Goal: Task Accomplishment & Management: Use online tool/utility

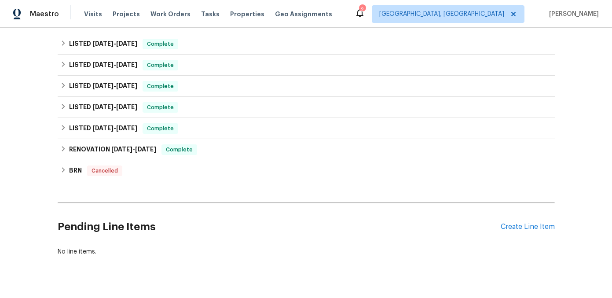
scroll to position [200, 0]
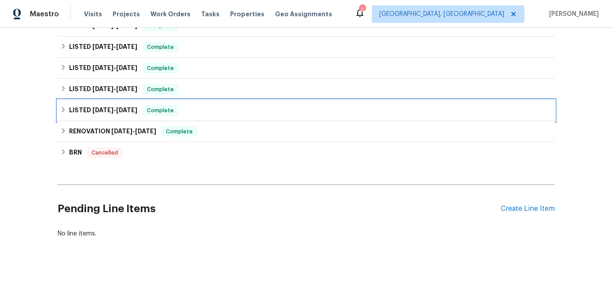
click at [63, 113] on icon at bounding box center [63, 110] width 6 height 6
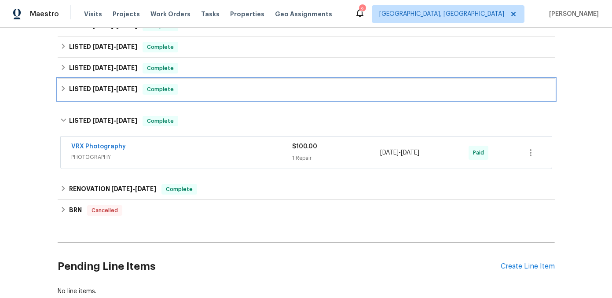
click at [62, 91] on icon at bounding box center [63, 88] width 6 height 6
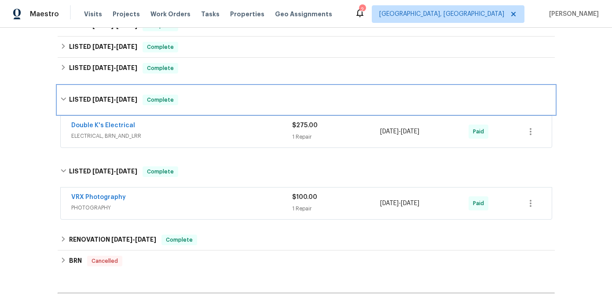
click at [62, 91] on div "LISTED [DATE] - [DATE] Complete" at bounding box center [306, 100] width 497 height 28
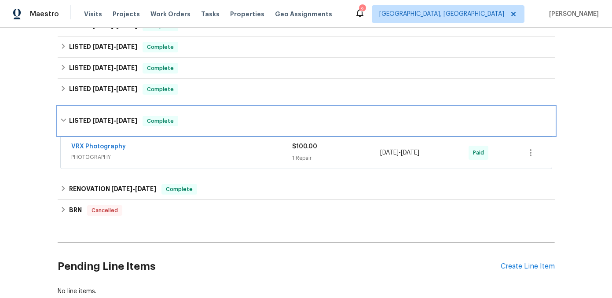
click at [62, 119] on icon at bounding box center [63, 120] width 6 height 6
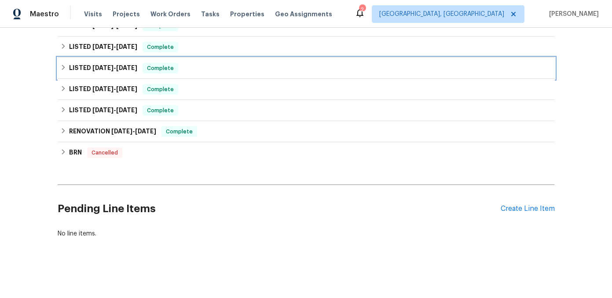
click at [65, 65] on icon at bounding box center [63, 67] width 6 height 6
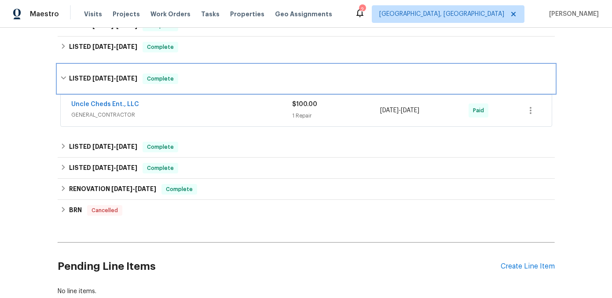
click at [63, 79] on icon at bounding box center [63, 78] width 6 height 6
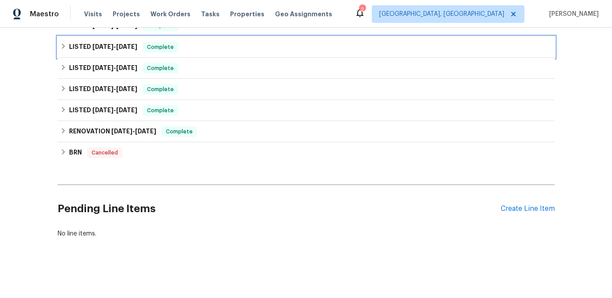
click at [63, 54] on div "LISTED [DATE] - [DATE] Complete" at bounding box center [306, 47] width 497 height 21
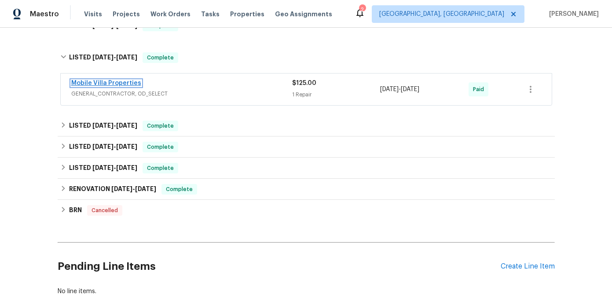
click at [100, 81] on link "Mobile Villa Properties" at bounding box center [106, 83] width 70 height 6
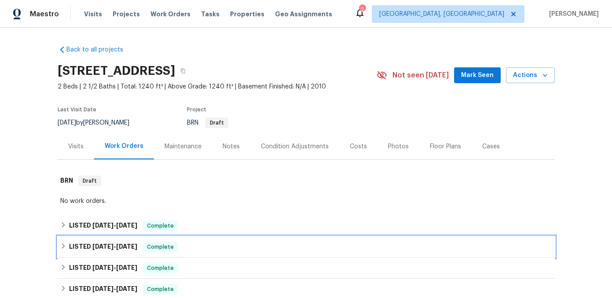
click at [67, 242] on div "LISTED [DATE] - [DATE] Complete" at bounding box center [306, 247] width 492 height 11
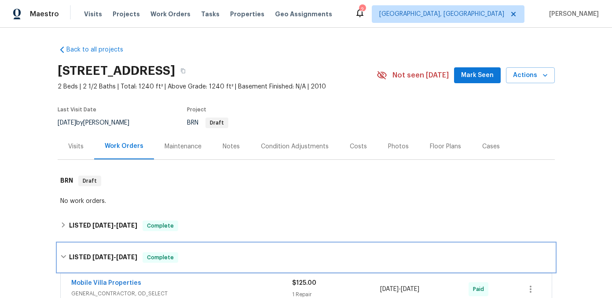
scroll to position [107, 0]
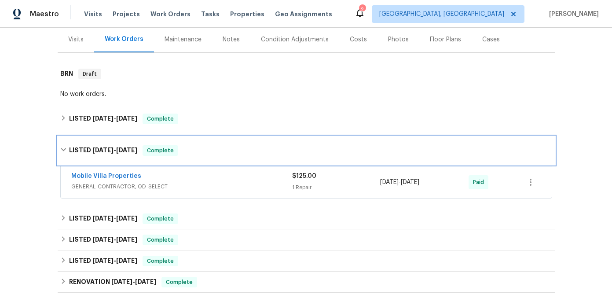
click at [64, 147] on icon at bounding box center [63, 150] width 6 height 6
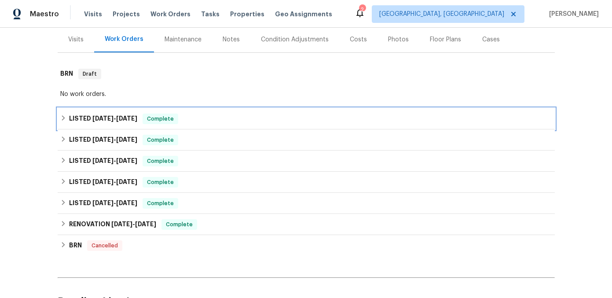
click at [65, 117] on icon at bounding box center [63, 118] width 6 height 6
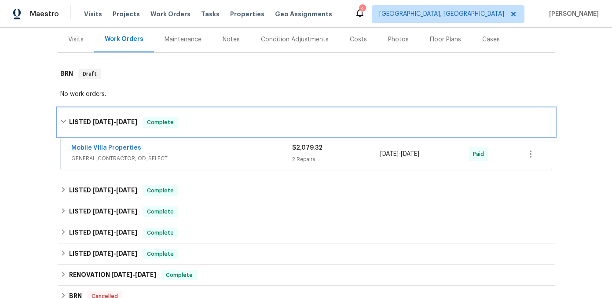
click at [65, 117] on div "LISTED [DATE] - [DATE] Complete" at bounding box center [306, 122] width 492 height 11
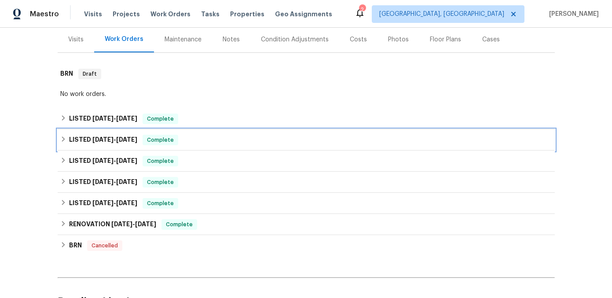
click at [66, 137] on icon at bounding box center [63, 139] width 6 height 6
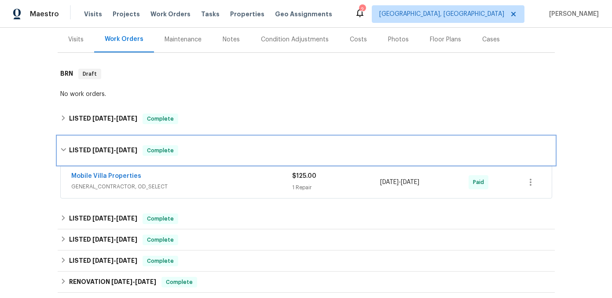
click at [66, 137] on div "LISTED [DATE] - [DATE] Complete" at bounding box center [306, 150] width 497 height 28
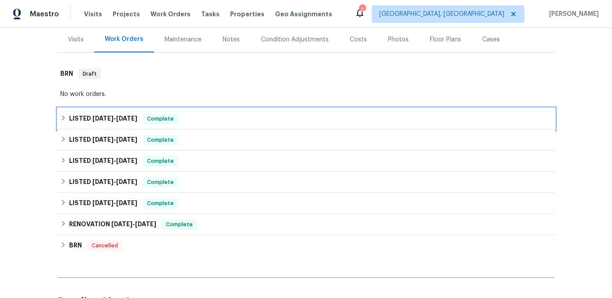
click at [64, 119] on icon at bounding box center [63, 118] width 6 height 6
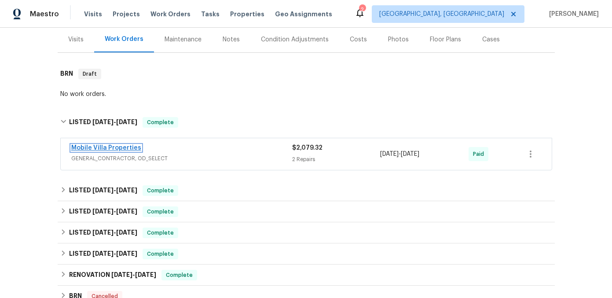
click at [84, 148] on link "Mobile Villa Properties" at bounding box center [106, 148] width 70 height 6
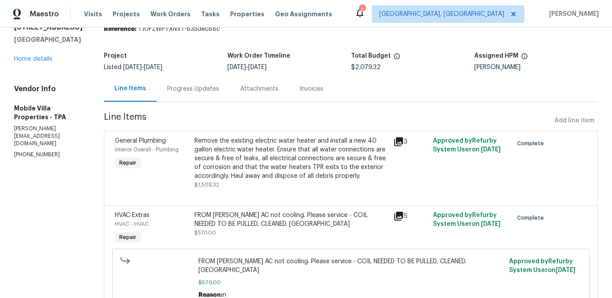
scroll to position [73, 0]
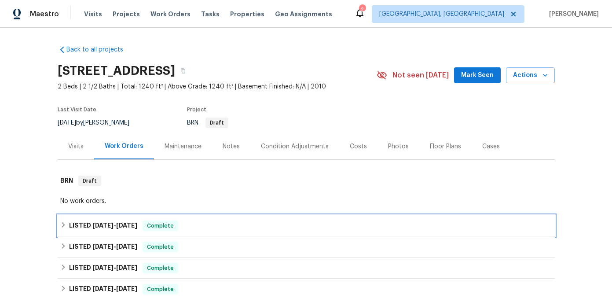
click at [65, 226] on icon at bounding box center [63, 225] width 6 height 6
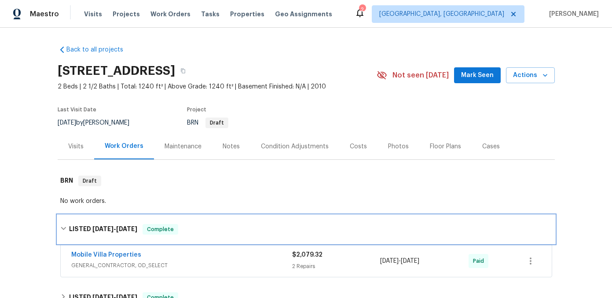
scroll to position [66, 0]
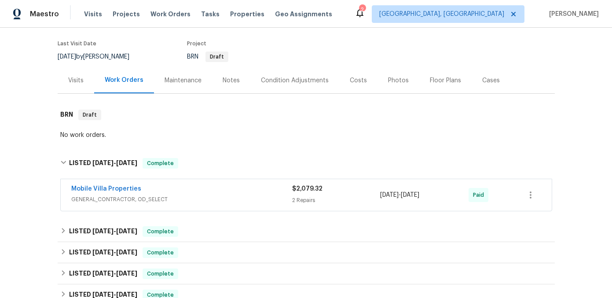
click at [113, 192] on span "Mobile Villa Properties" at bounding box center [106, 188] width 70 height 9
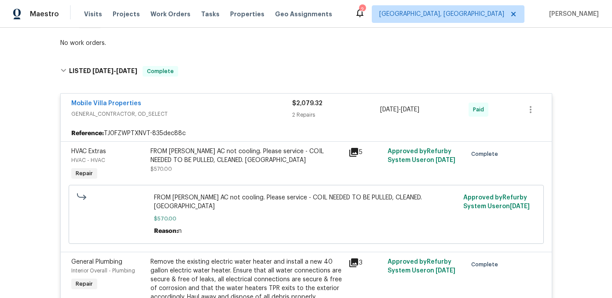
scroll to position [107, 0]
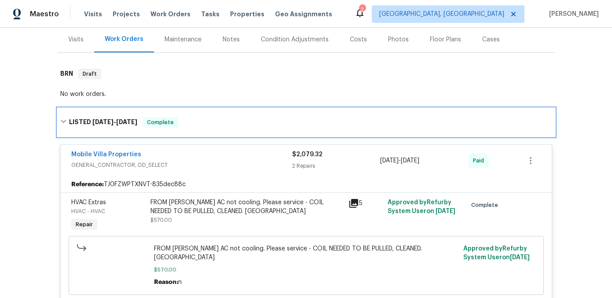
click at [65, 119] on icon at bounding box center [63, 121] width 6 height 6
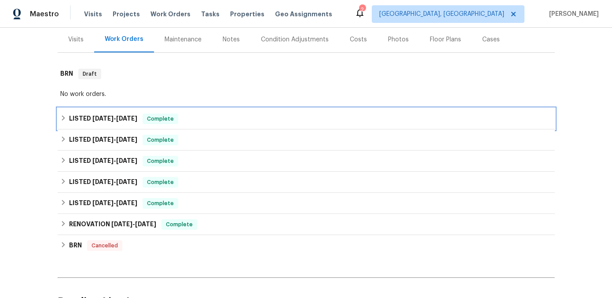
scroll to position [0, 0]
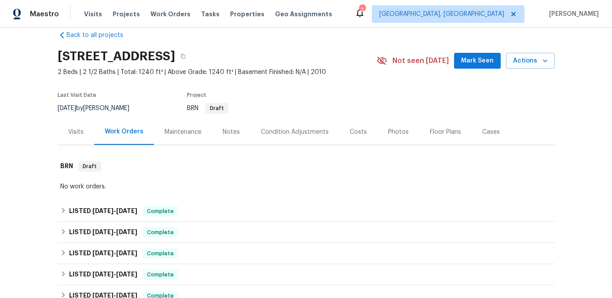
scroll to position [41, 0]
